Goal: Transaction & Acquisition: Register for event/course

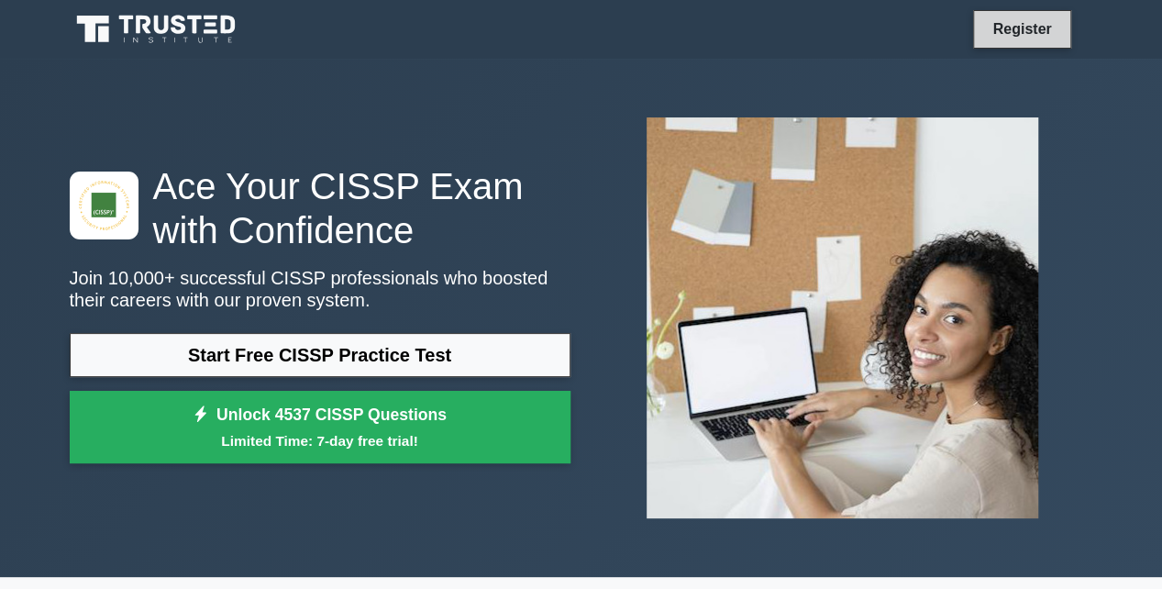
click at [1002, 20] on link "Register" at bounding box center [1021, 28] width 81 height 23
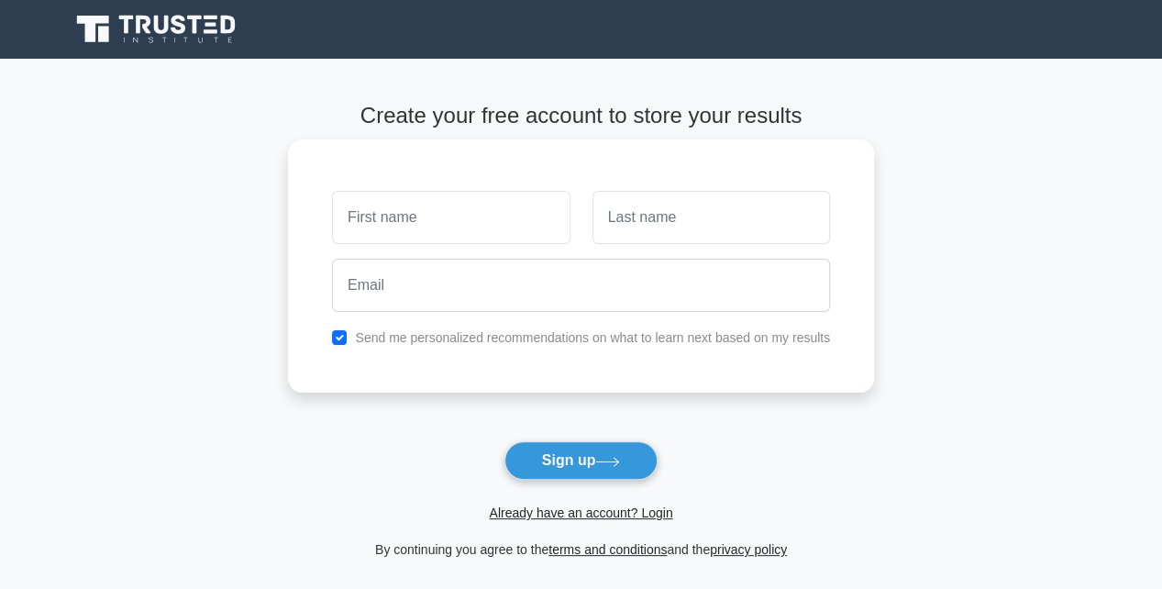
click at [438, 225] on input "text" at bounding box center [450, 217] width 237 height 53
type input "ALI"
click at [647, 230] on input "text" at bounding box center [710, 217] width 237 height 53
type input "FARHAN"
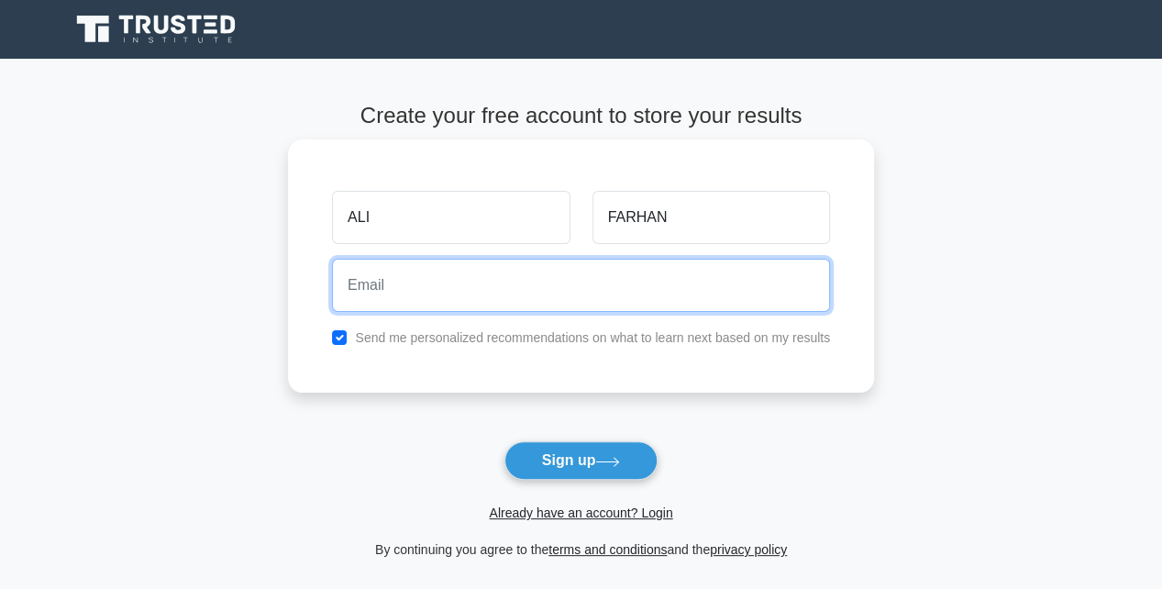
click at [621, 303] on input "email" at bounding box center [581, 285] width 498 height 53
type input "frpsilver@gmail.com"
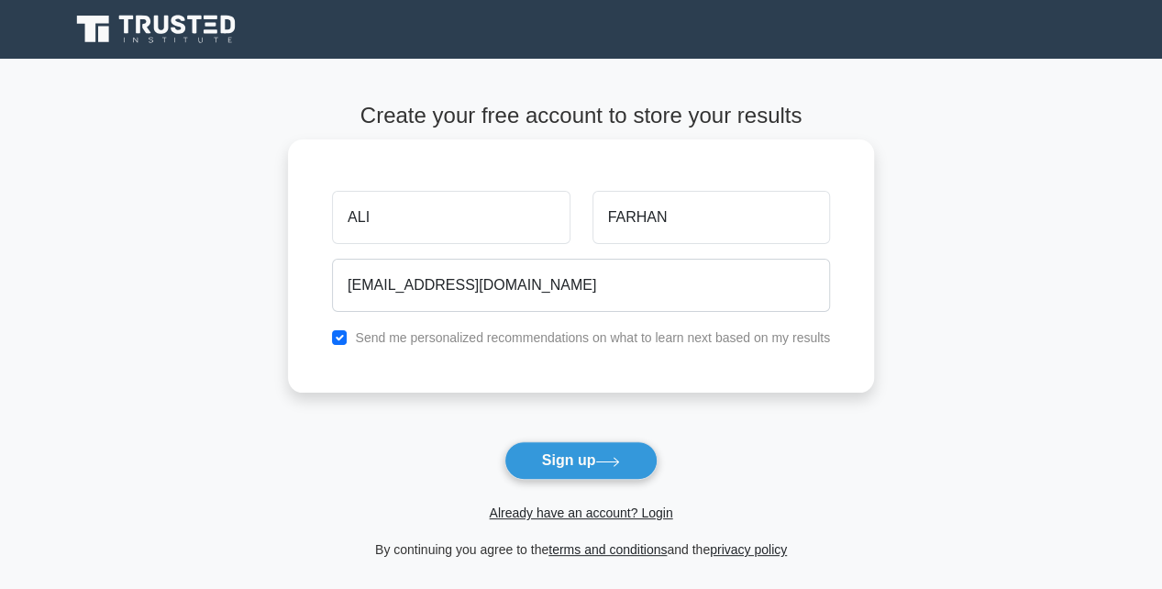
click at [546, 342] on label "Send me personalized recommendations on what to learn next based on my results" at bounding box center [592, 337] width 475 height 15
click at [485, 338] on label "Send me personalized recommendations on what to learn next based on my results" at bounding box center [592, 337] width 475 height 15
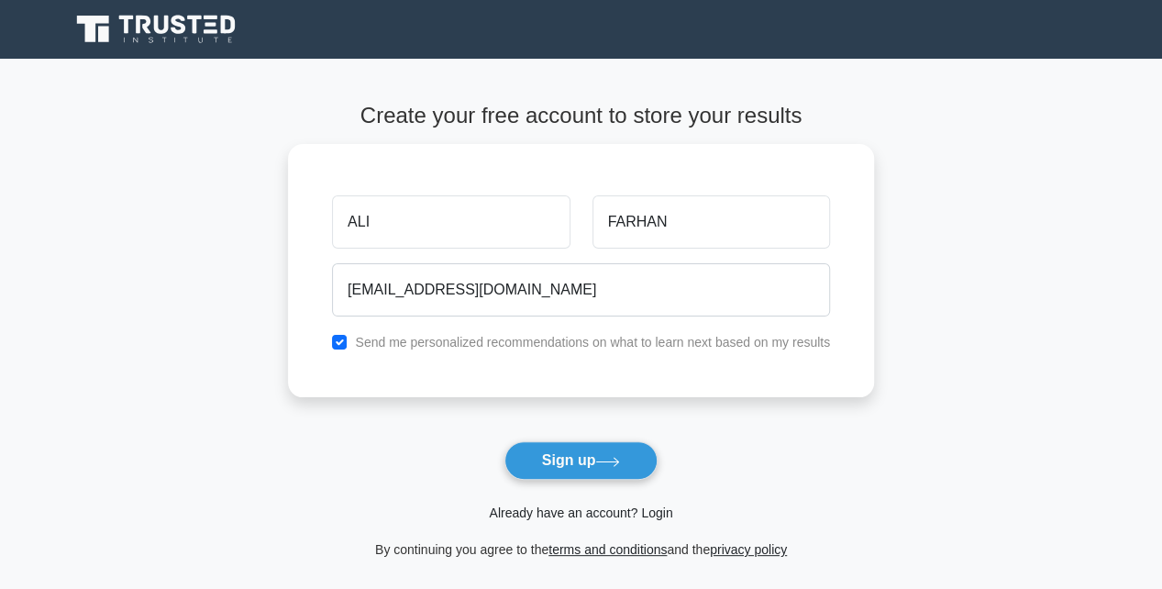
click at [576, 515] on link "Already have an account? Login" at bounding box center [580, 512] width 183 height 15
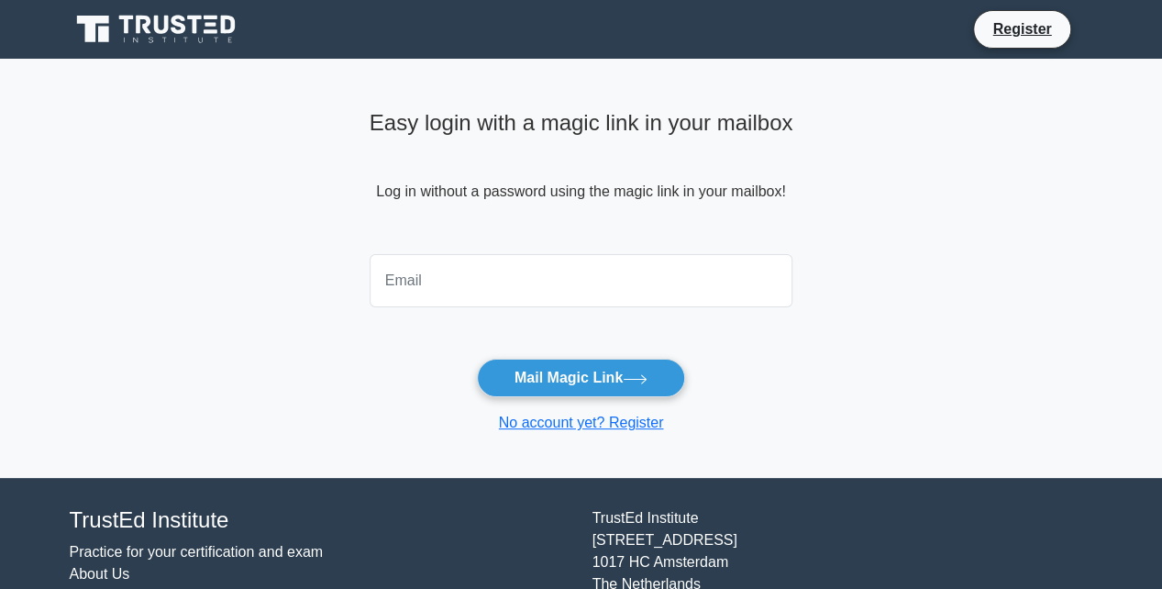
click at [462, 282] on input "email" at bounding box center [582, 280] width 424 height 53
type input "[EMAIL_ADDRESS][DOMAIN_NAME]"
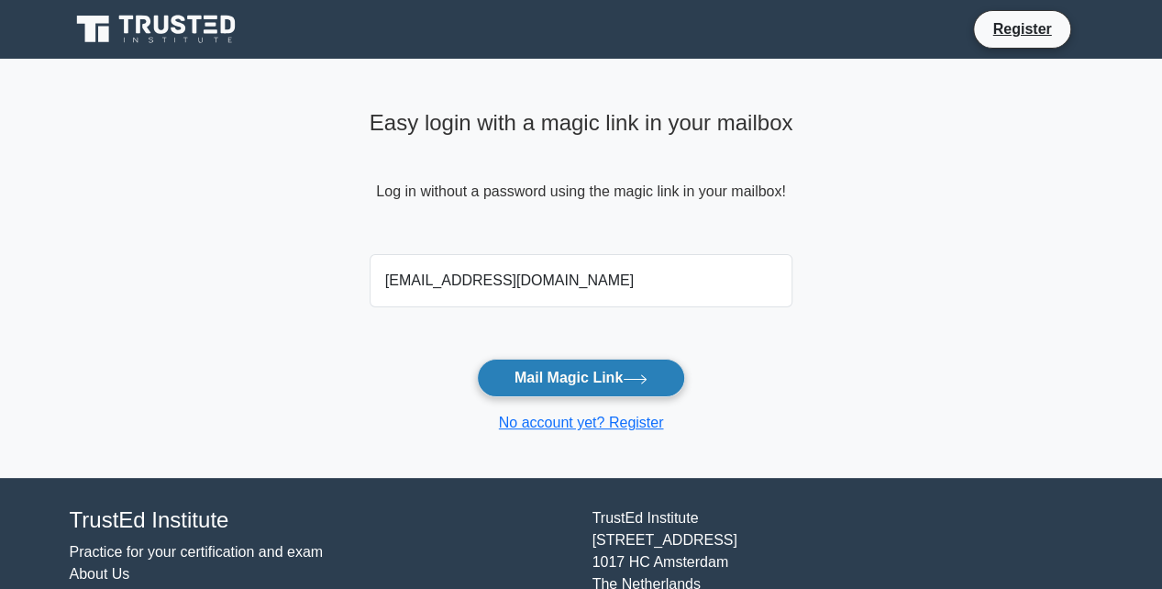
click at [565, 381] on button "Mail Magic Link" at bounding box center [581, 378] width 208 height 39
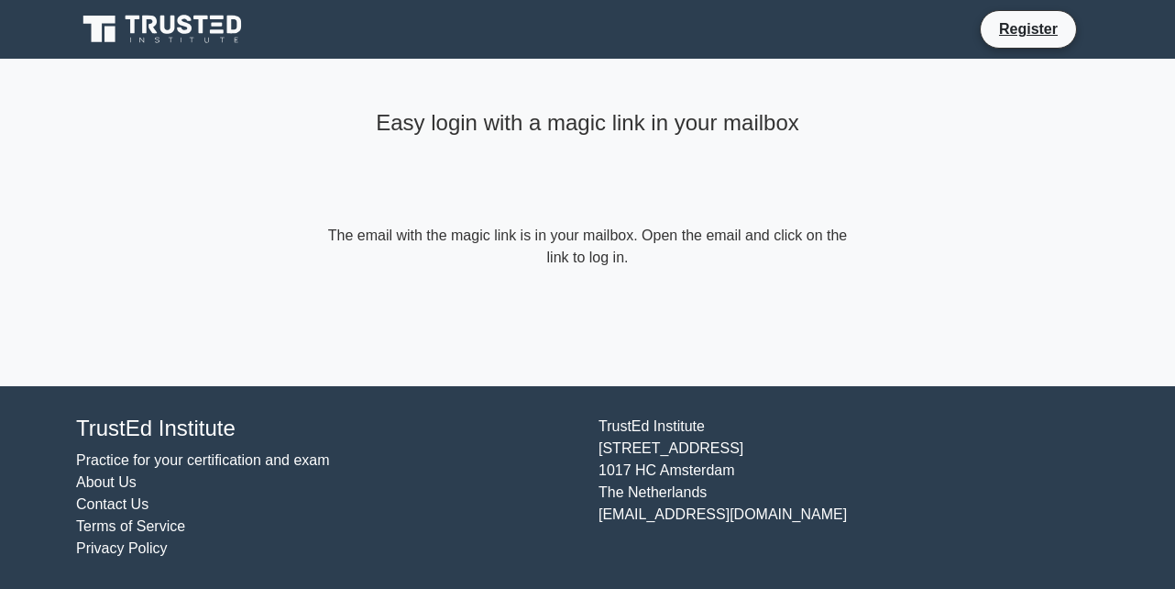
click at [573, 295] on div "Easy login with a magic link in your mailbox The email with the magic link is i…" at bounding box center [588, 186] width 550 height 254
